Goal: Information Seeking & Learning: Learn about a topic

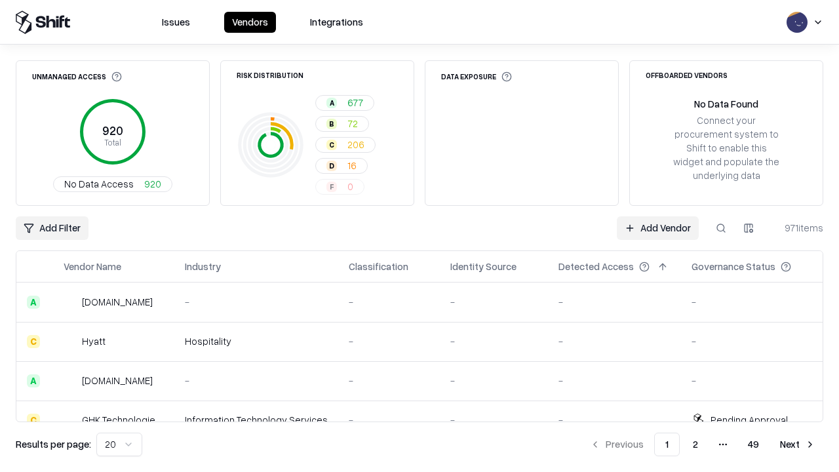
click at [119, 444] on html "Issues Vendors Integrations Unmanaged Access 920 Total No Data Access 920 Risk …" at bounding box center [419, 236] width 839 height 472
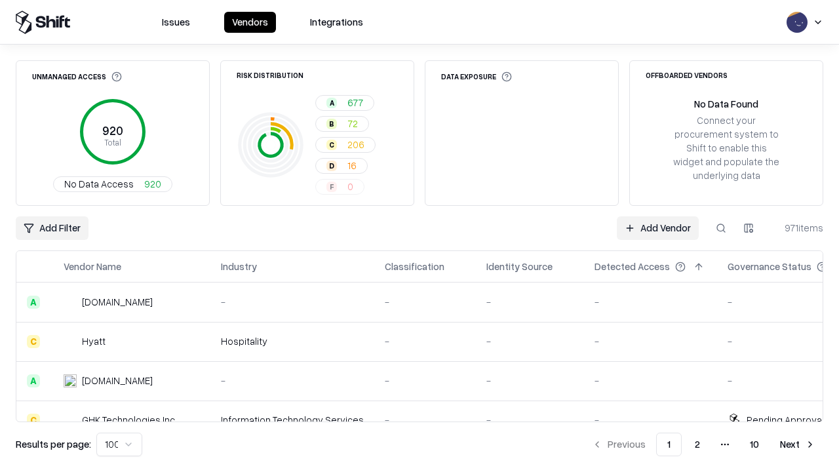
click at [798, 444] on button "Next" at bounding box center [797, 445] width 51 height 24
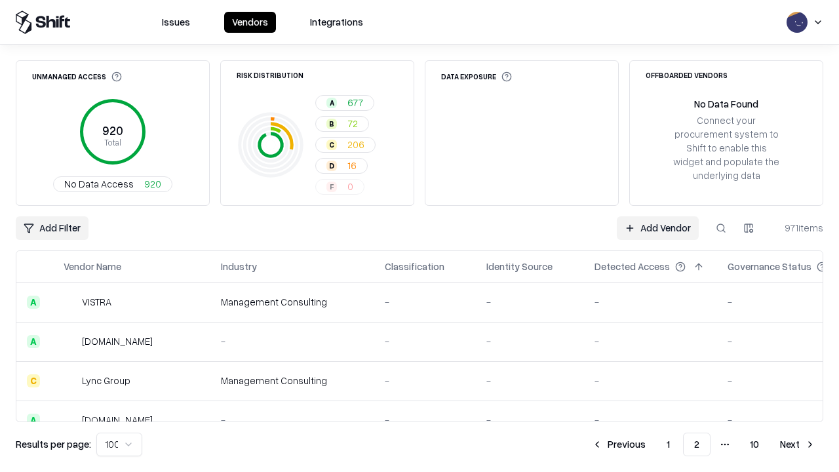
click at [798, 444] on button "Next" at bounding box center [797, 445] width 51 height 24
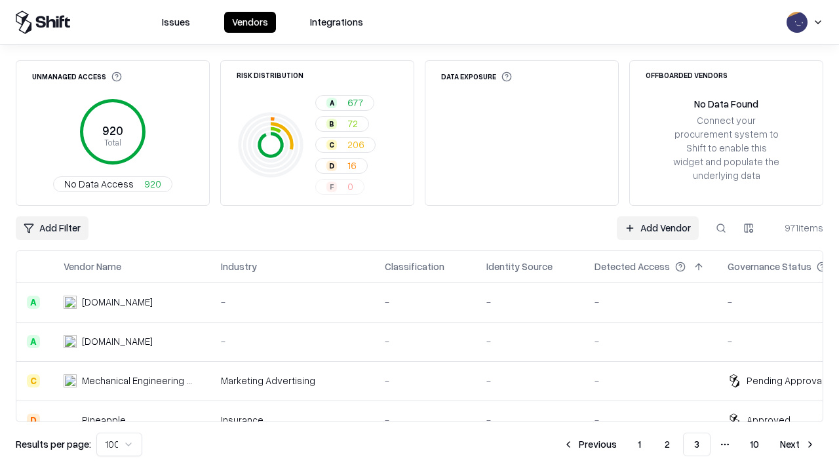
click at [798, 444] on button "Next" at bounding box center [797, 445] width 51 height 24
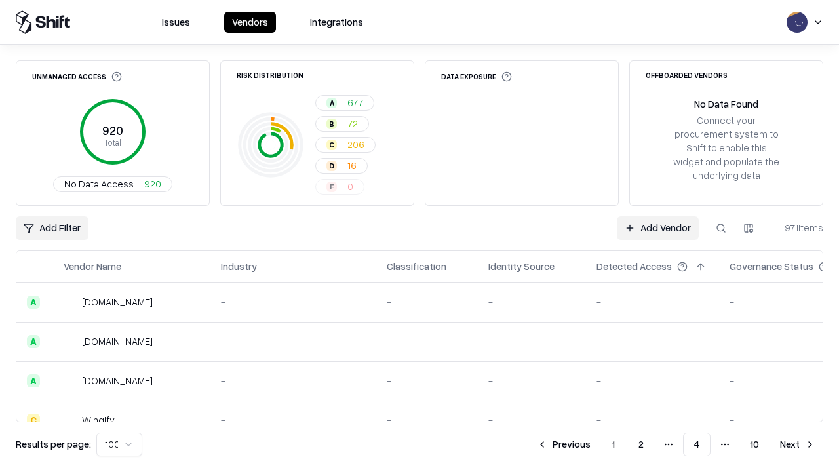
click at [798, 444] on button "Next" at bounding box center [797, 445] width 51 height 24
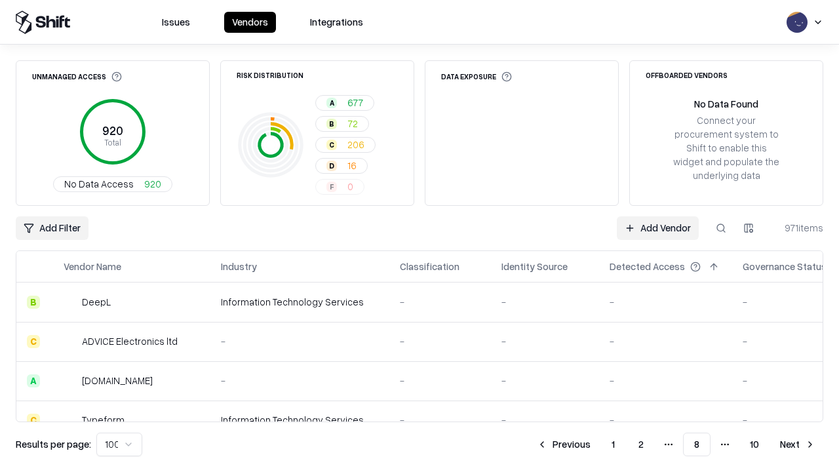
click at [798, 444] on button "Next" at bounding box center [797, 445] width 51 height 24
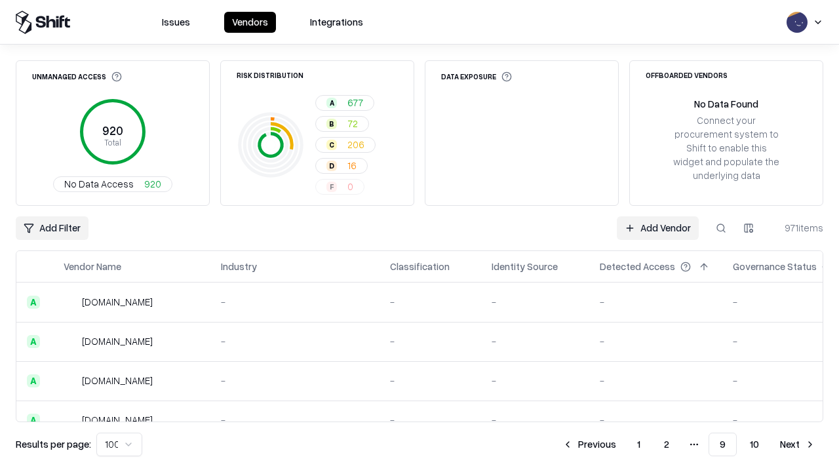
click at [798, 444] on button "Next" at bounding box center [797, 445] width 51 height 24
click at [619, 444] on button "Previous" at bounding box center [618, 445] width 69 height 24
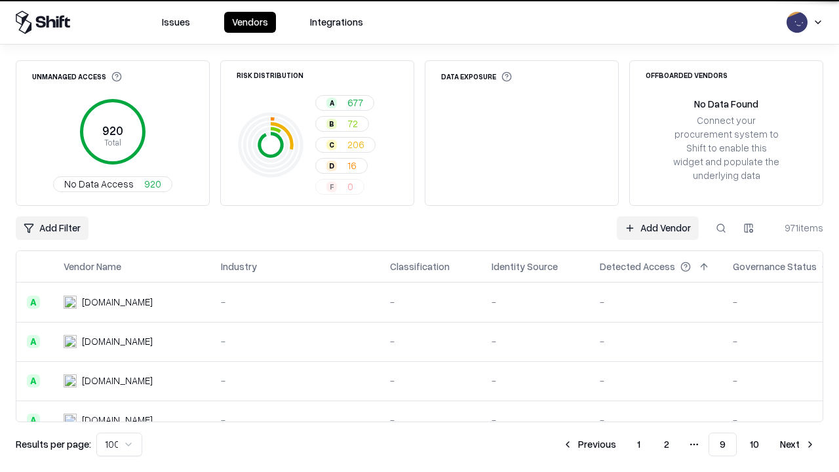
click at [589, 444] on button "Previous" at bounding box center [589, 445] width 69 height 24
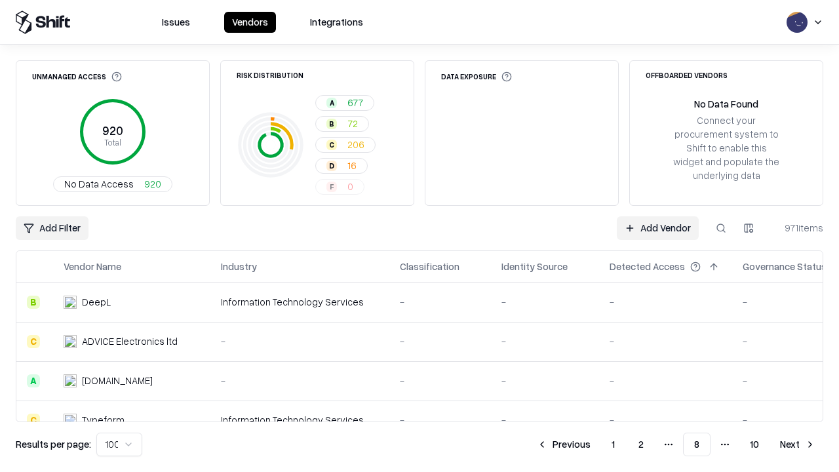
click at [564, 444] on button "Previous" at bounding box center [563, 445] width 69 height 24
